Goal: Information Seeking & Learning: Understand process/instructions

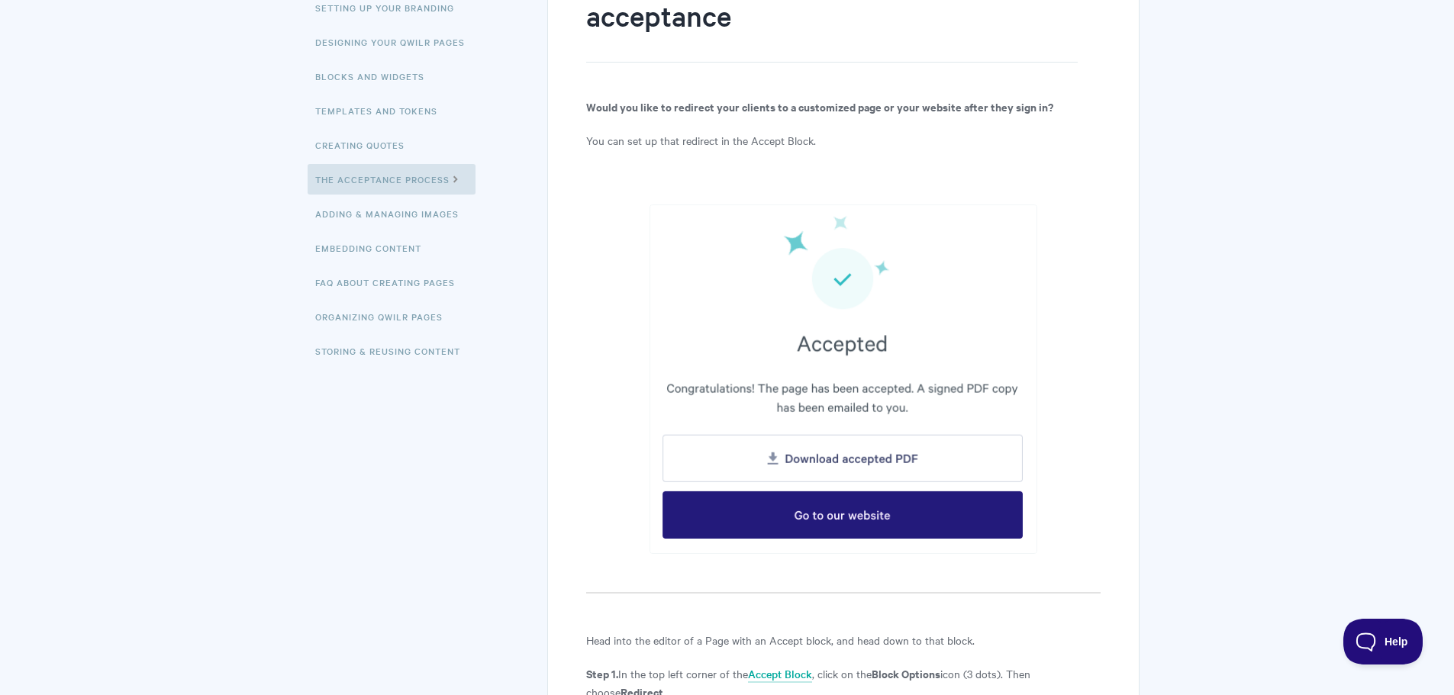
scroll to position [41, 0]
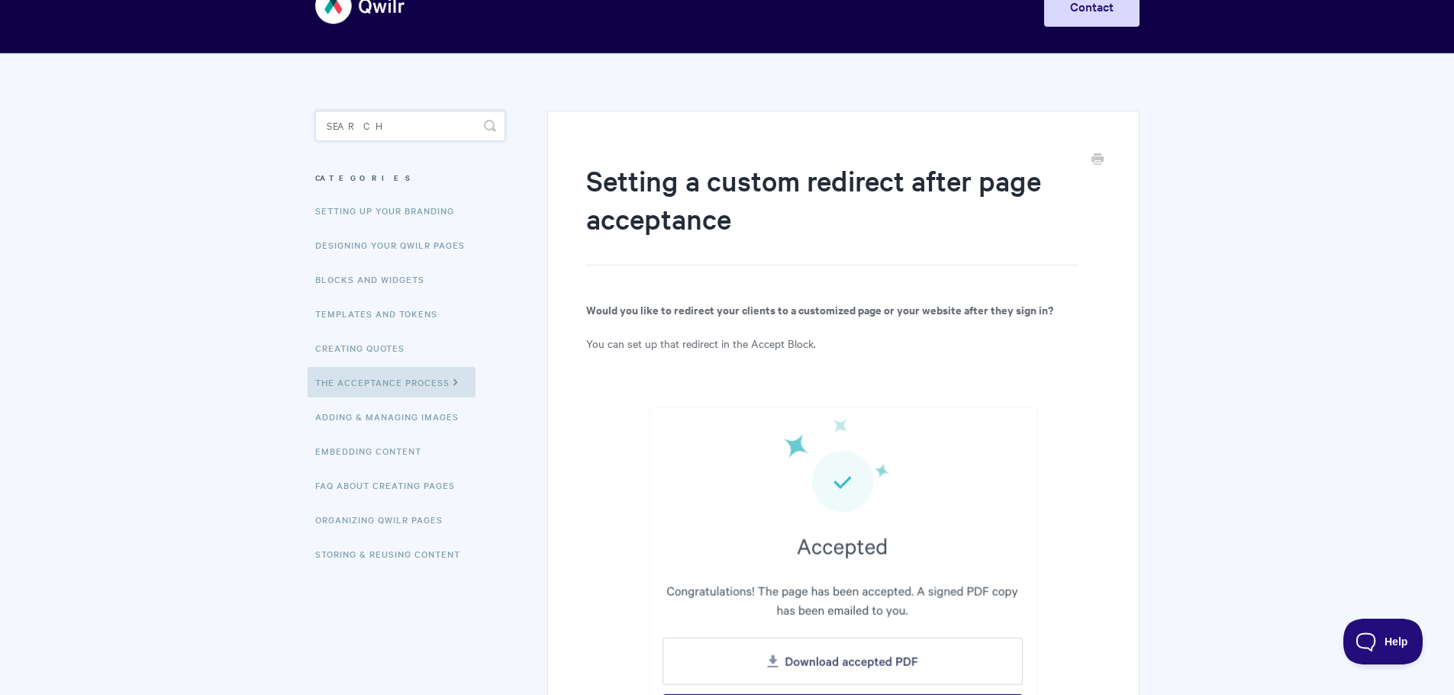
click at [343, 122] on input "Search" at bounding box center [410, 126] width 190 height 31
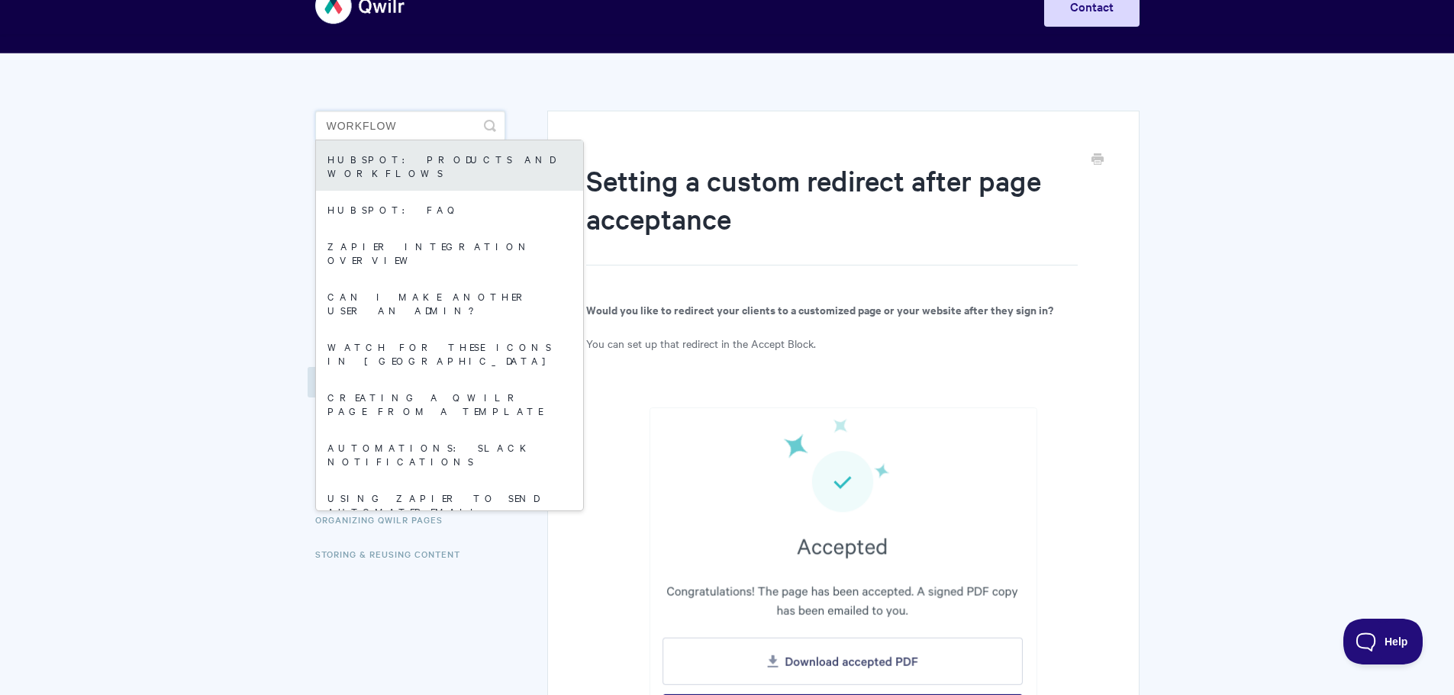
type input "workflow"
click at [350, 157] on link "HubSpot: Products and Workflows" at bounding box center [449, 165] width 267 height 50
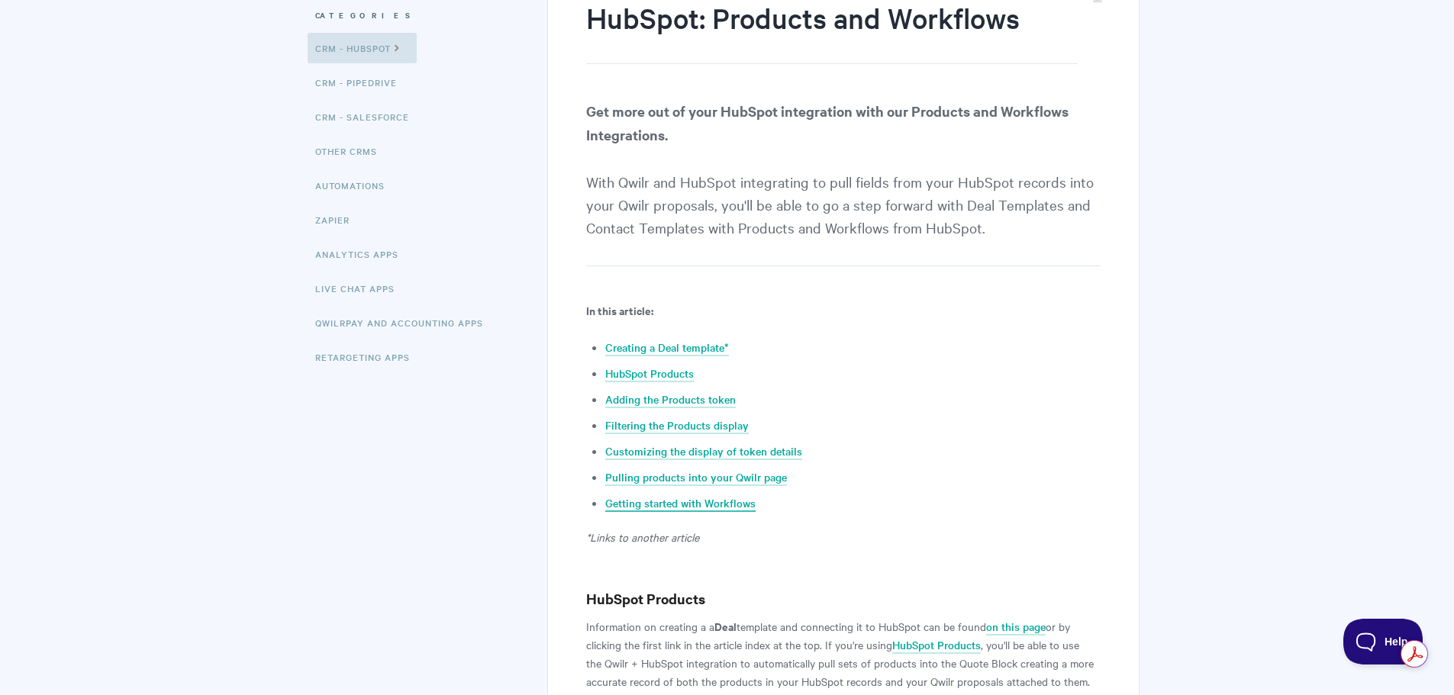
click at [686, 498] on link "Getting started with Workflows" at bounding box center [680, 503] width 150 height 17
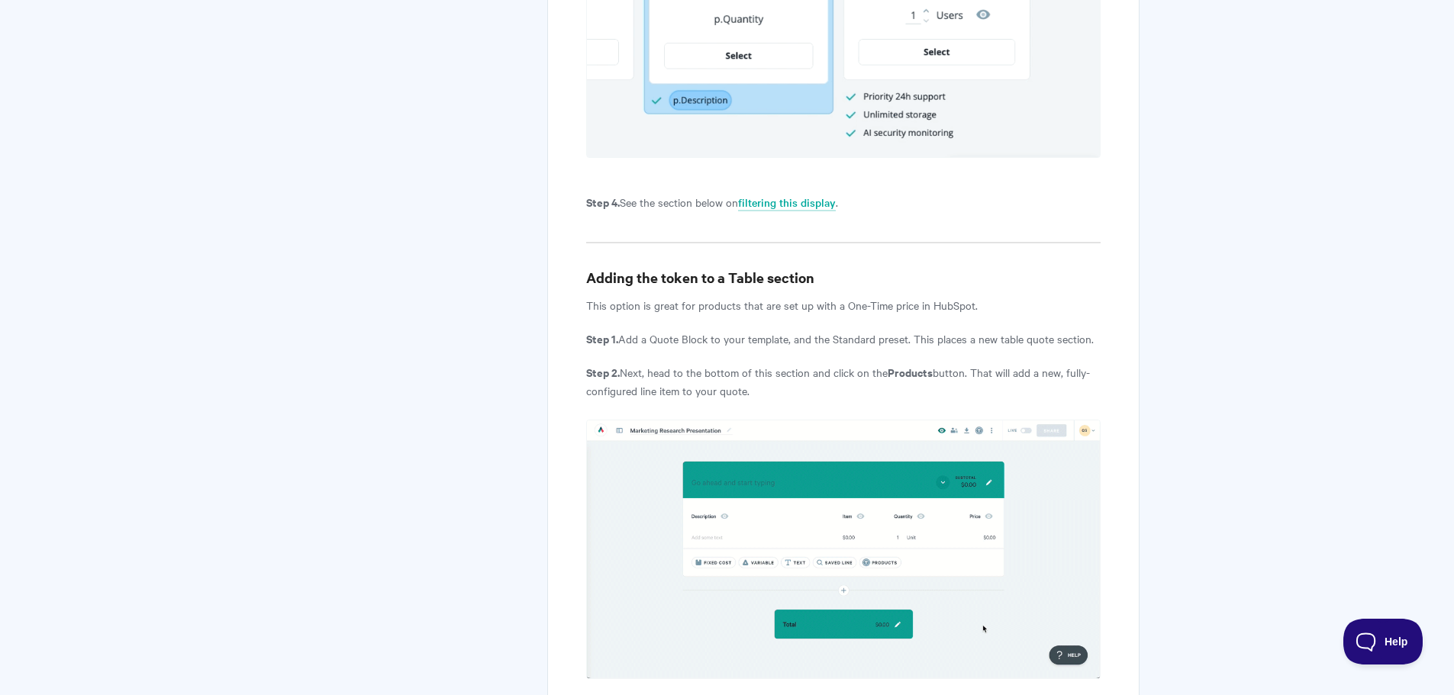
scroll to position [44, 0]
